Goal: Transaction & Acquisition: Download file/media

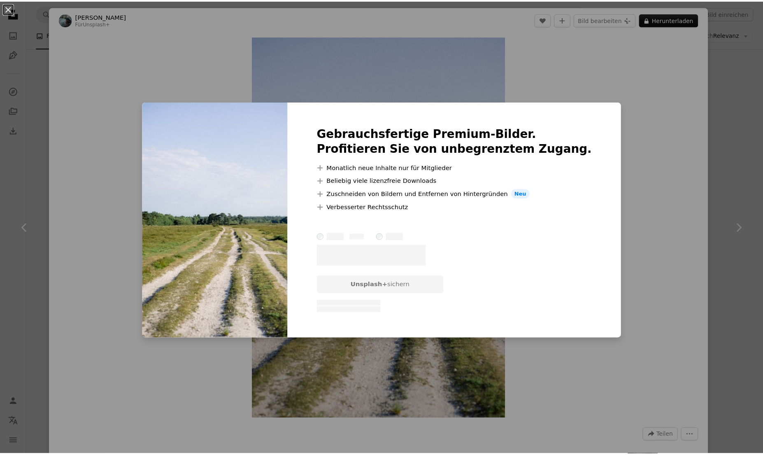
scroll to position [18216, 0]
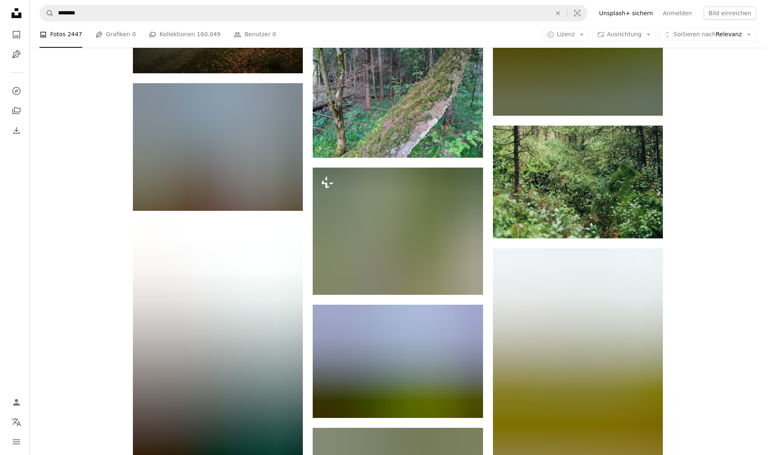
scroll to position [23039, 0]
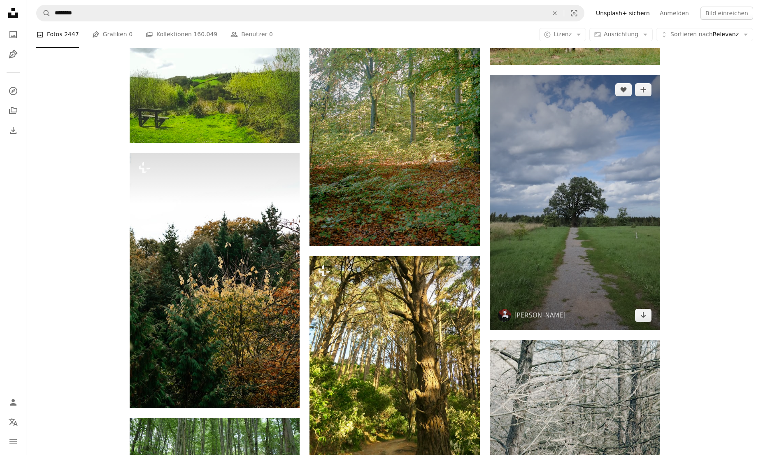
click at [621, 184] on img at bounding box center [575, 202] width 170 height 255
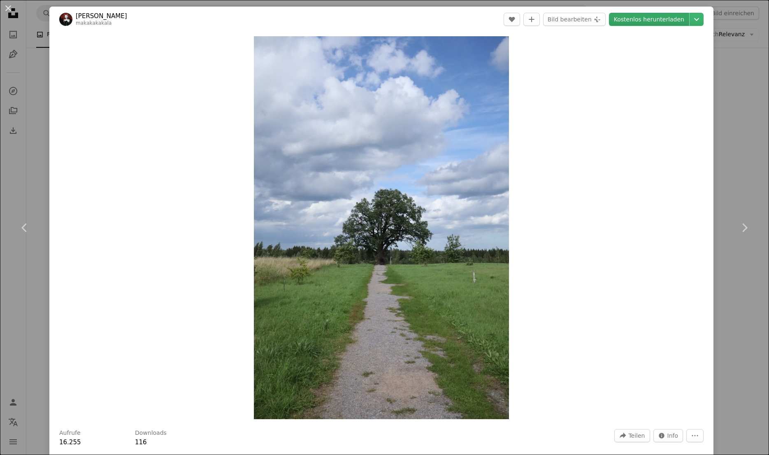
click at [636, 19] on link "Kostenlos herunterladen" at bounding box center [649, 19] width 80 height 13
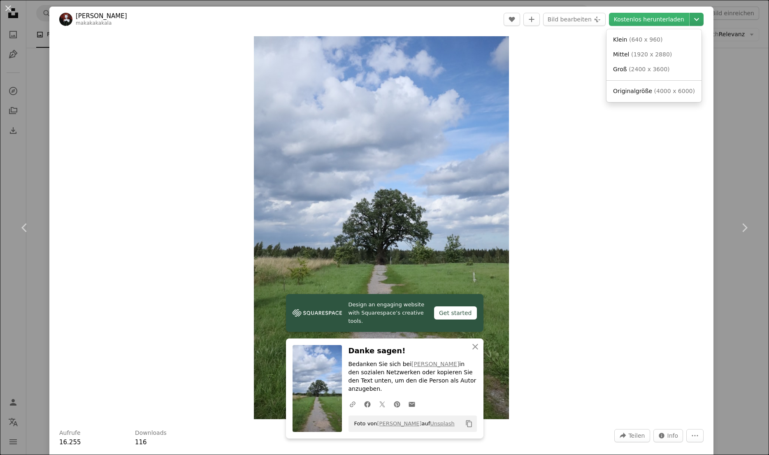
click at [692, 16] on icon "Chevron down" at bounding box center [696, 19] width 13 height 10
click at [642, 72] on span "( 2400 x 3600 )" at bounding box center [649, 69] width 41 height 7
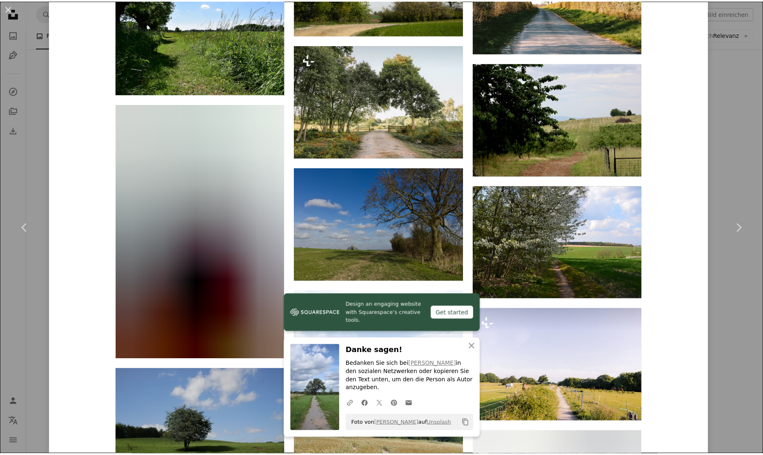
scroll to position [3694, 0]
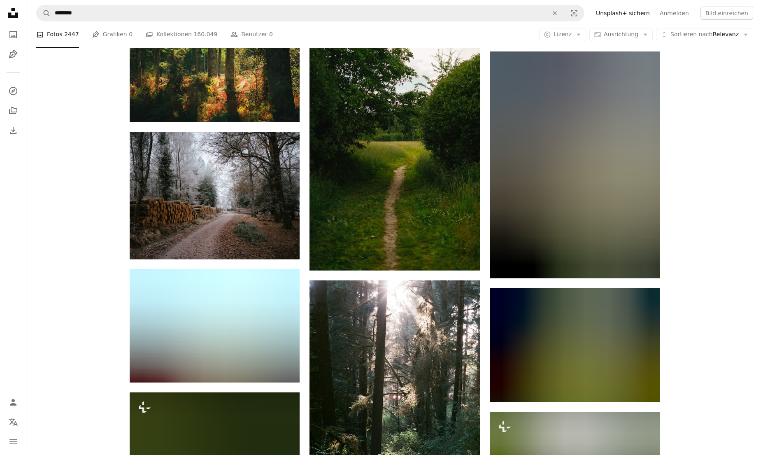
scroll to position [29615, 0]
